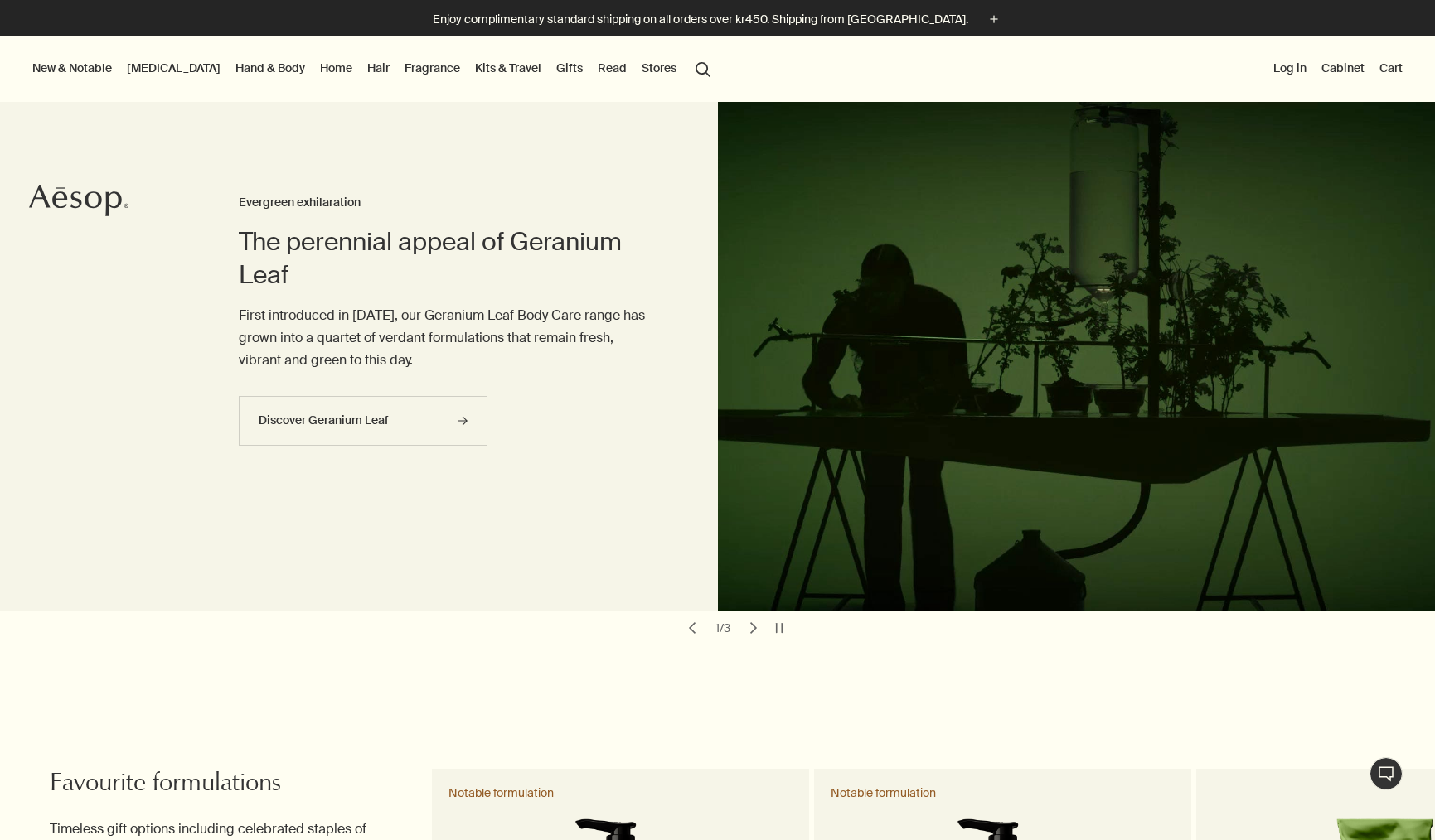
click at [638, 69] on button "Stores" at bounding box center [659, 67] width 41 height 22
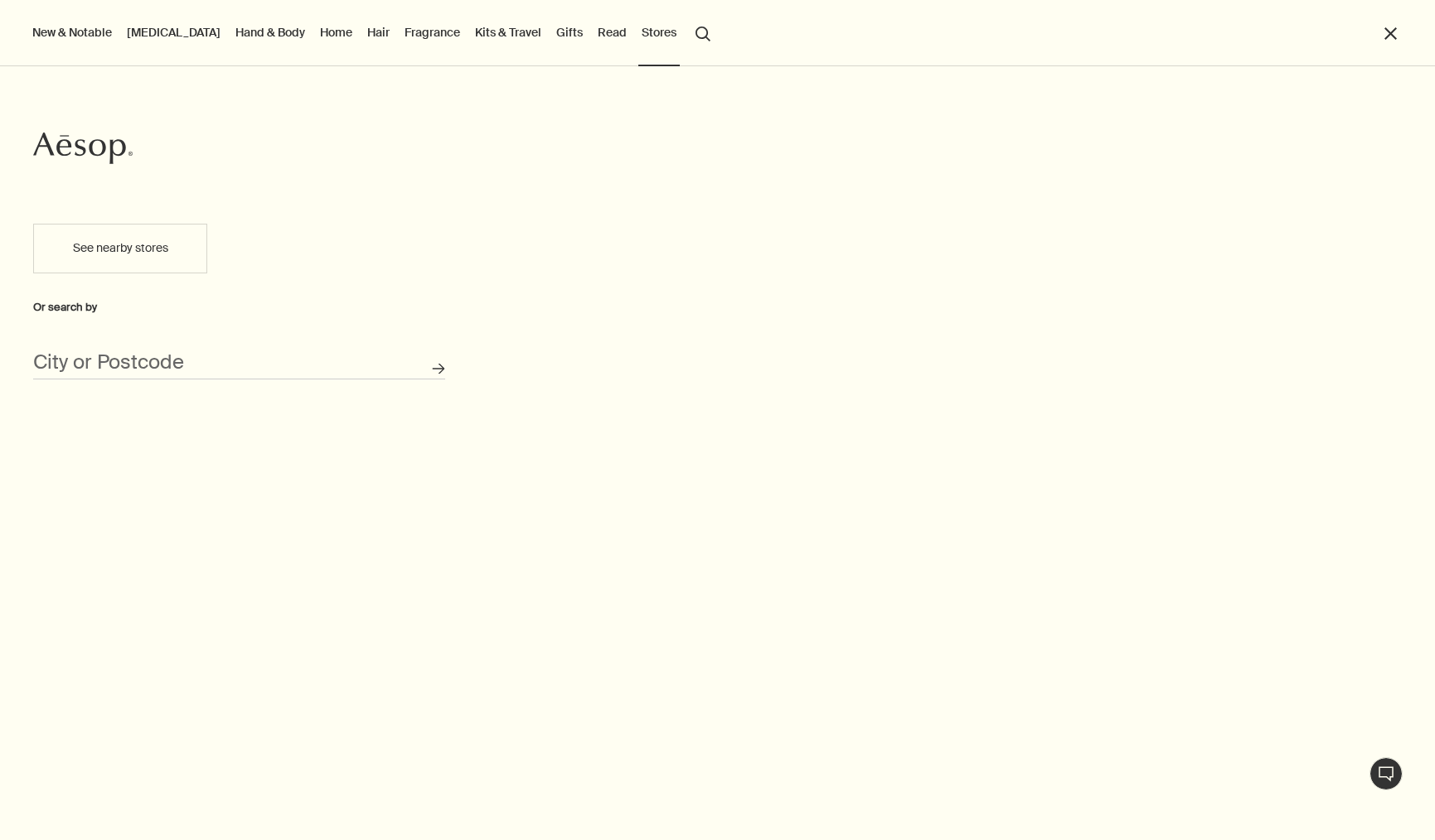
click at [594, 33] on link "Read" at bounding box center [612, 32] width 36 height 22
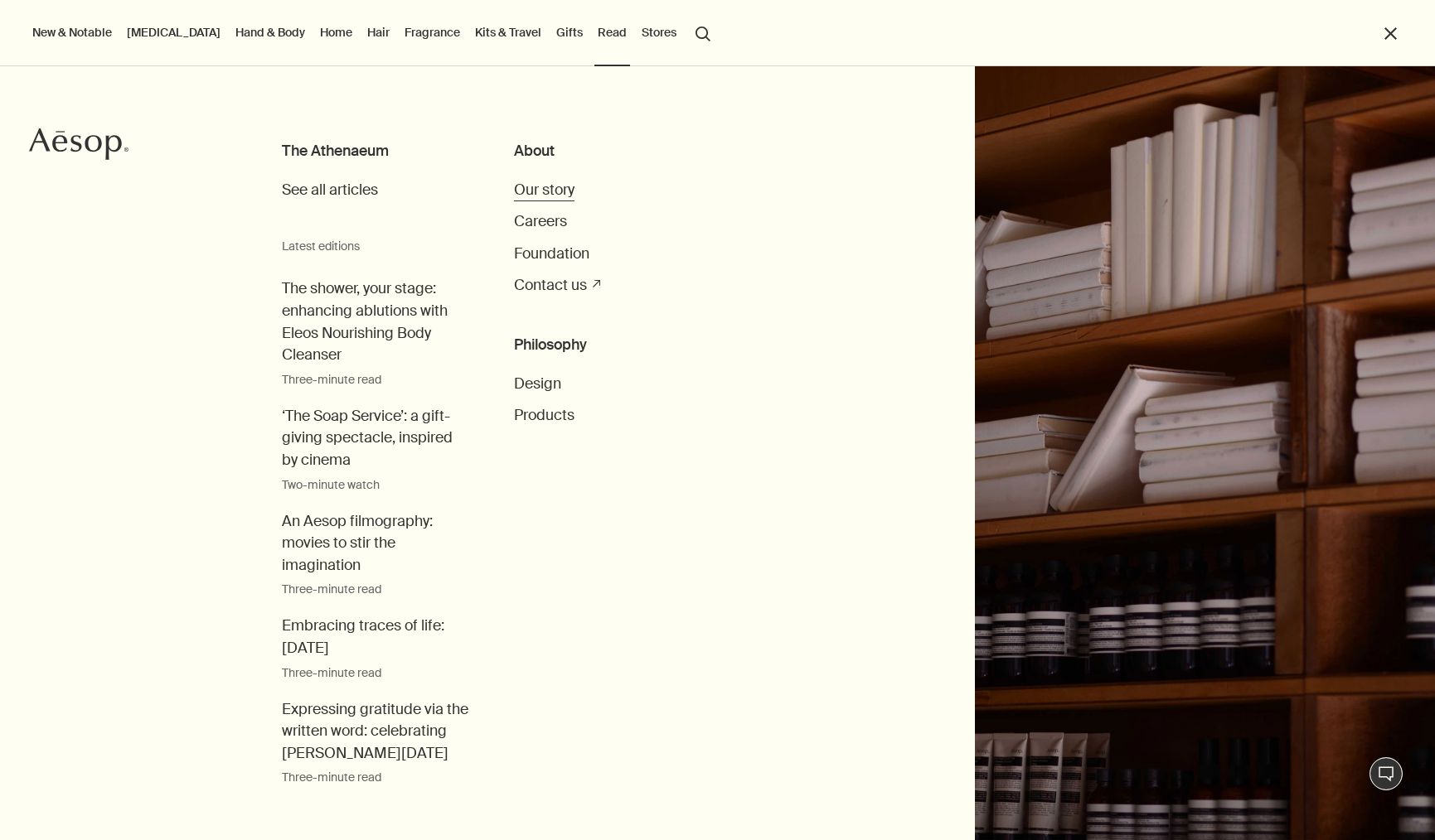
click at [542, 193] on span "Our story" at bounding box center [544, 190] width 61 height 19
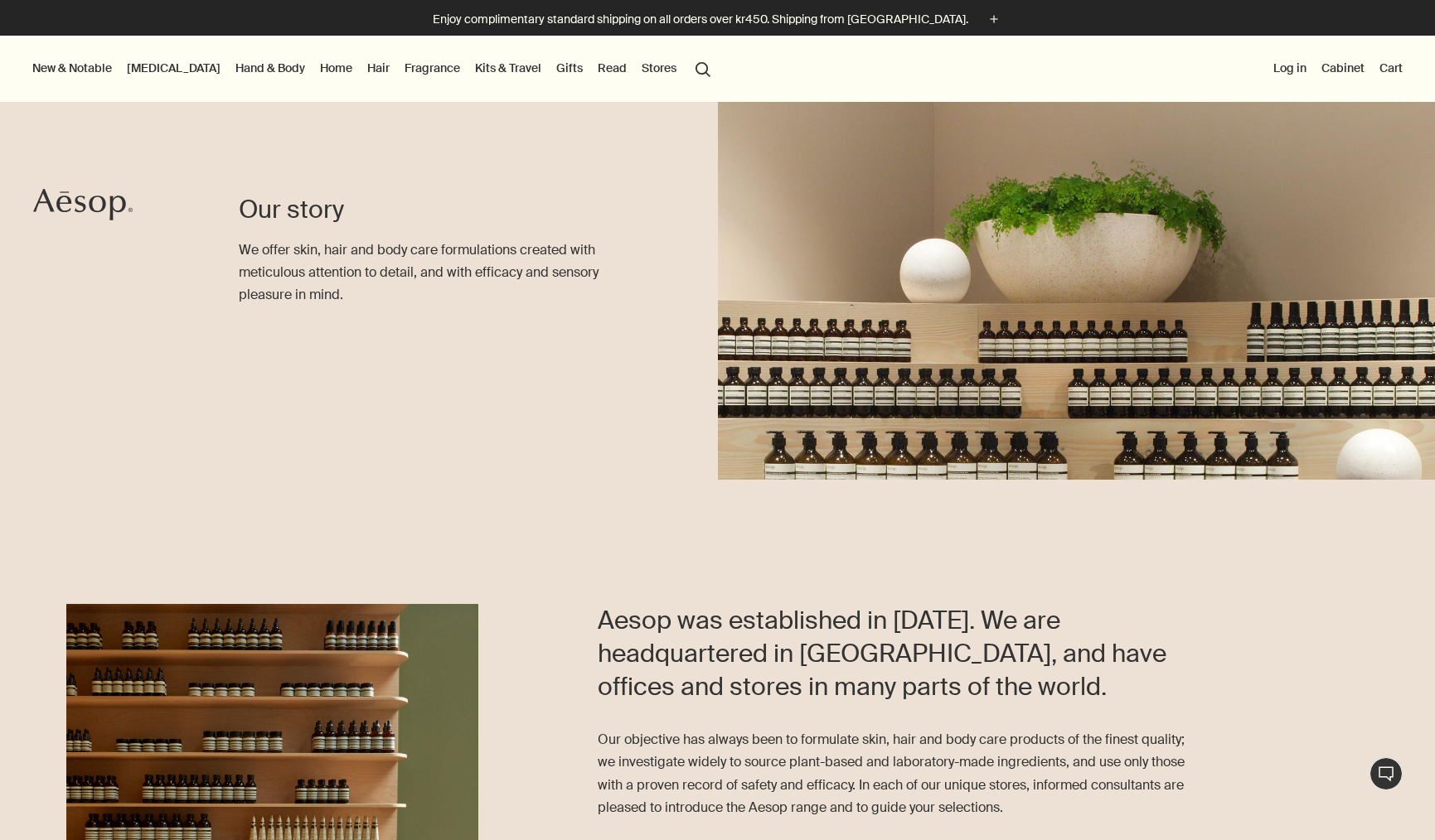
click at [638, 65] on button "Stores" at bounding box center [659, 67] width 41 height 22
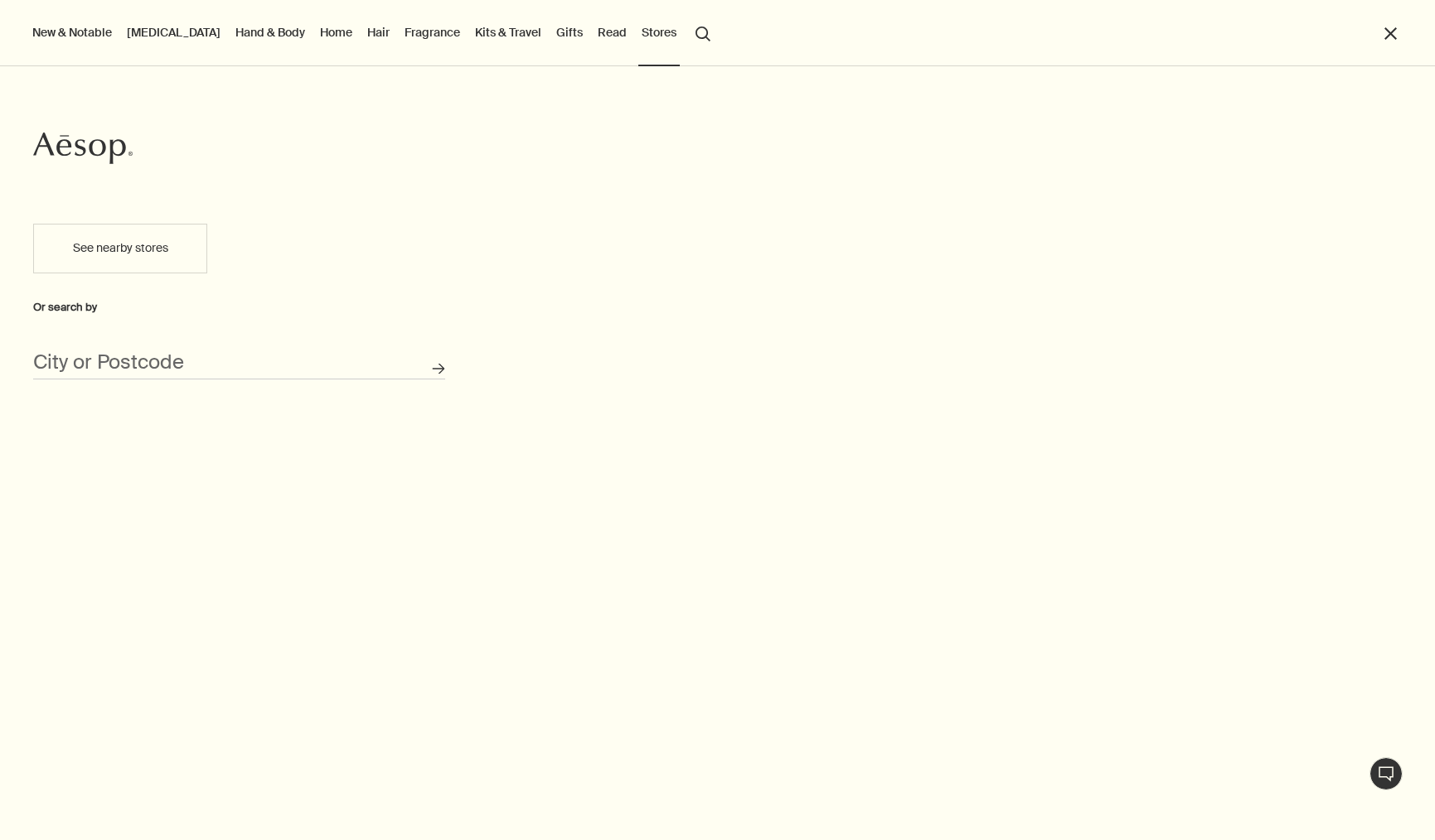
click at [594, 34] on link "Read" at bounding box center [612, 32] width 36 height 22
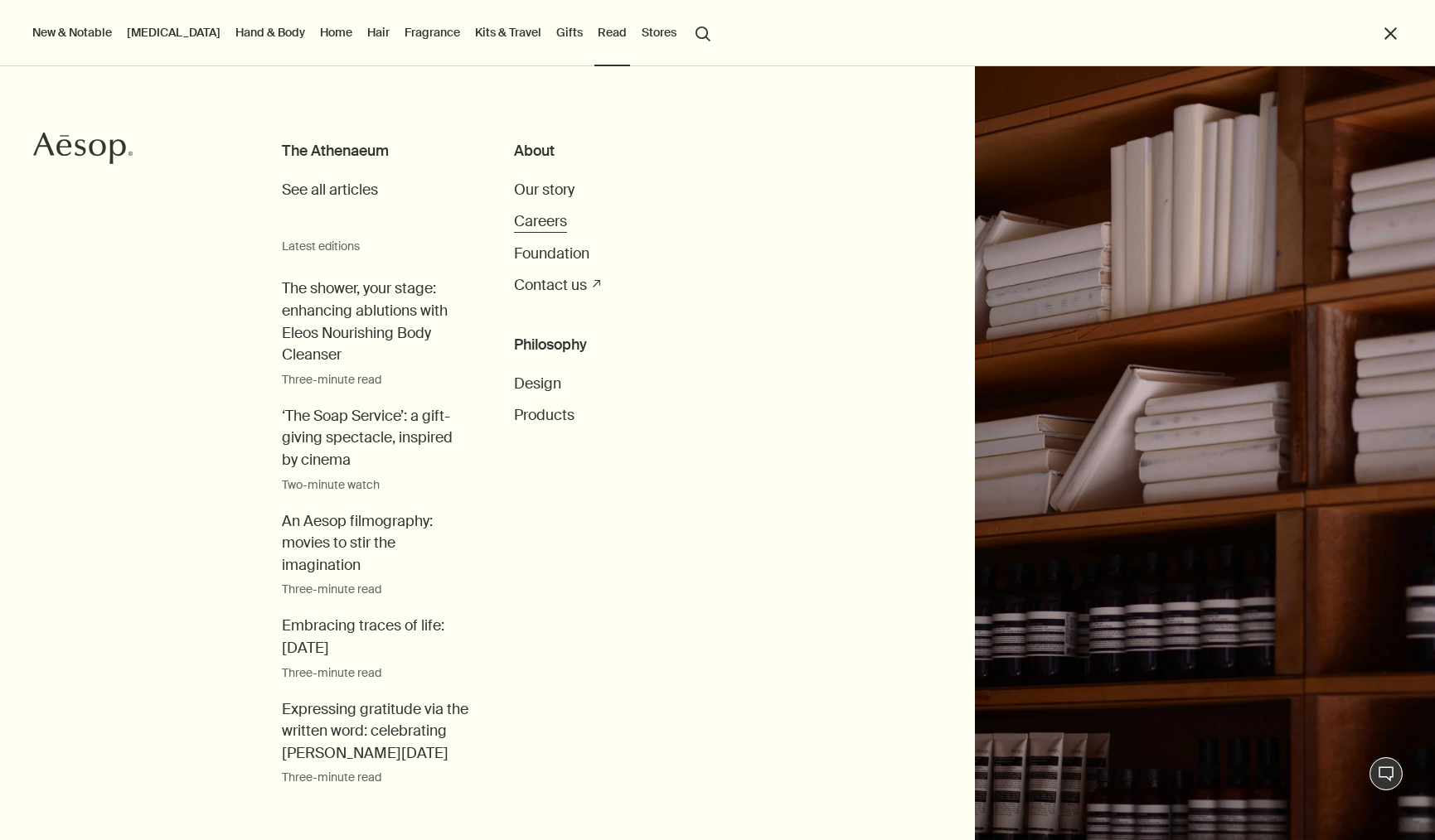
click at [543, 225] on span "Careers" at bounding box center [540, 222] width 53 height 19
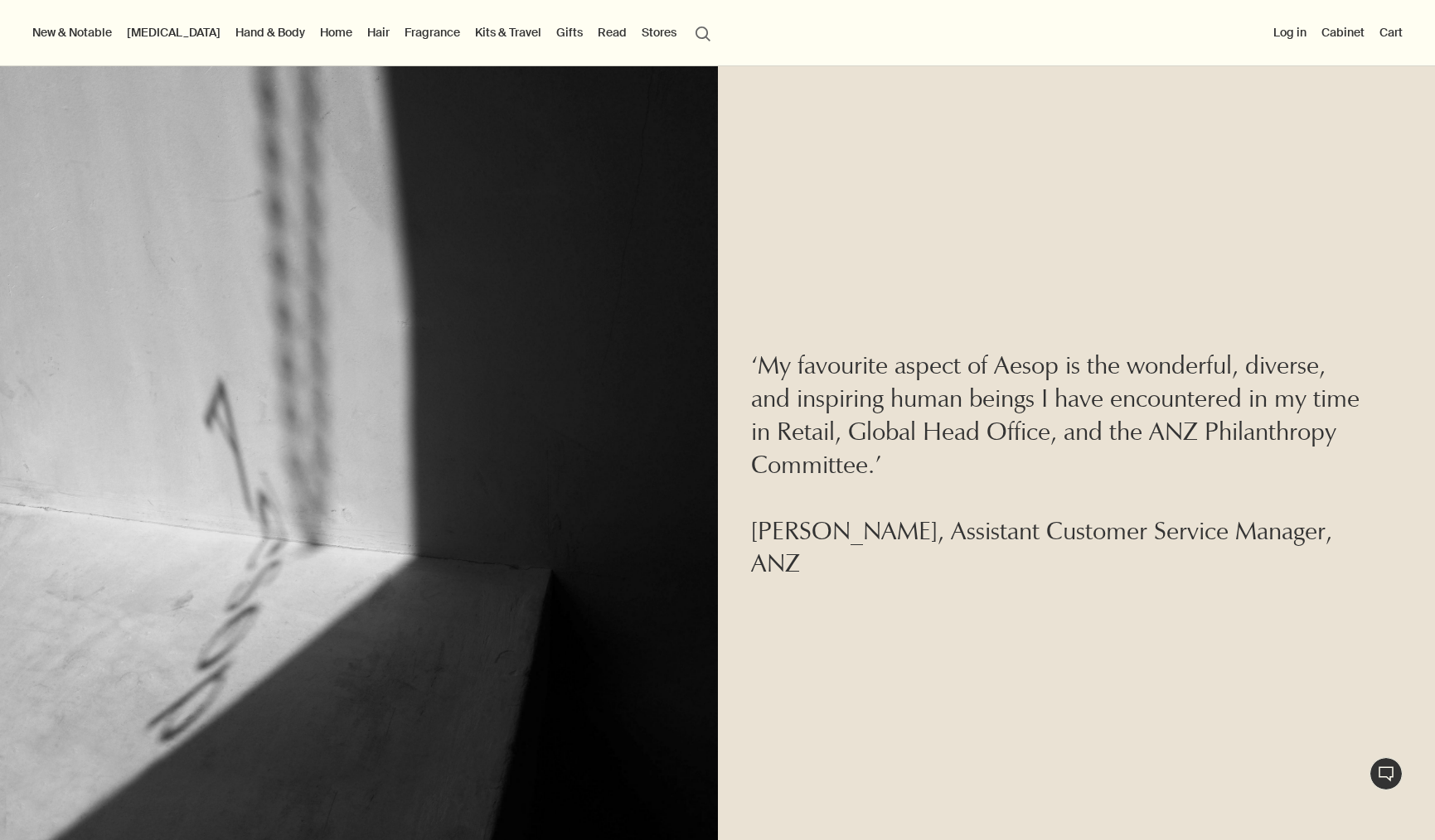
scroll to position [4757, 0]
